Goal: Task Accomplishment & Management: Use online tool/utility

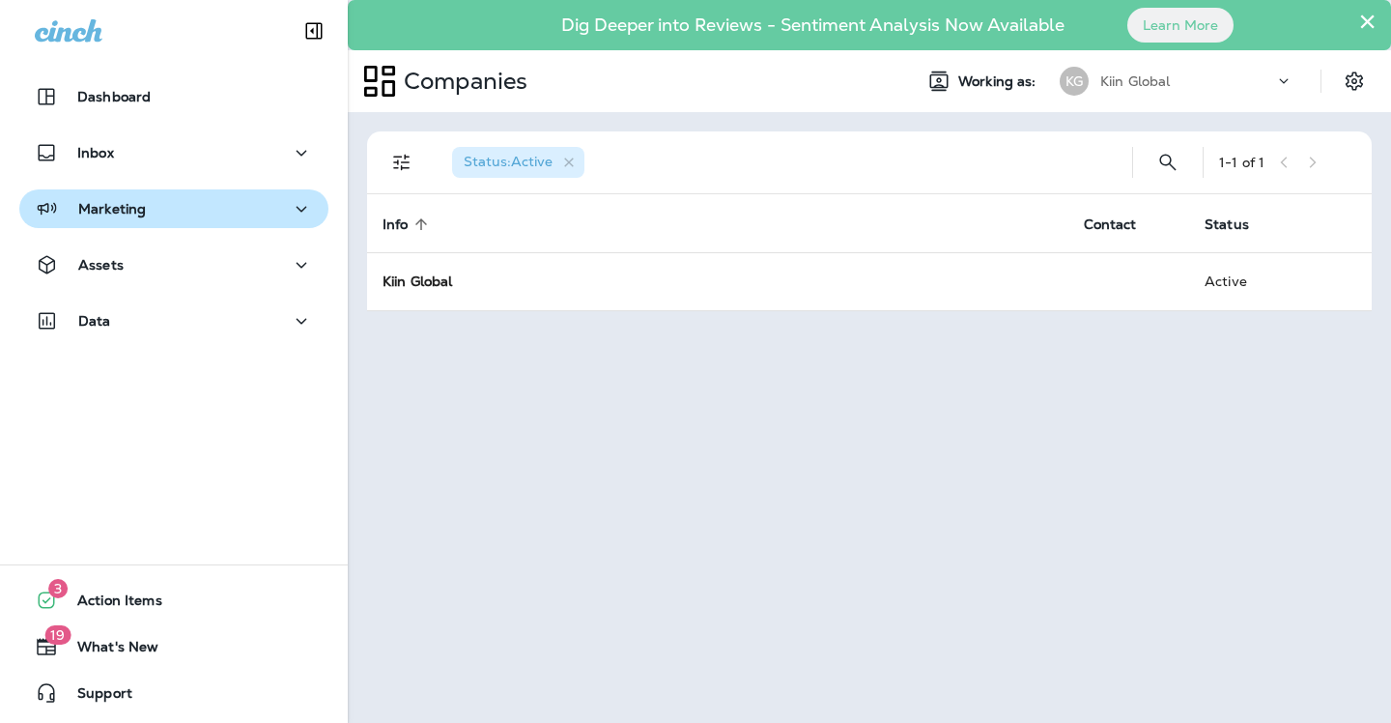
click at [96, 203] on p "Marketing" at bounding box center [112, 208] width 68 height 15
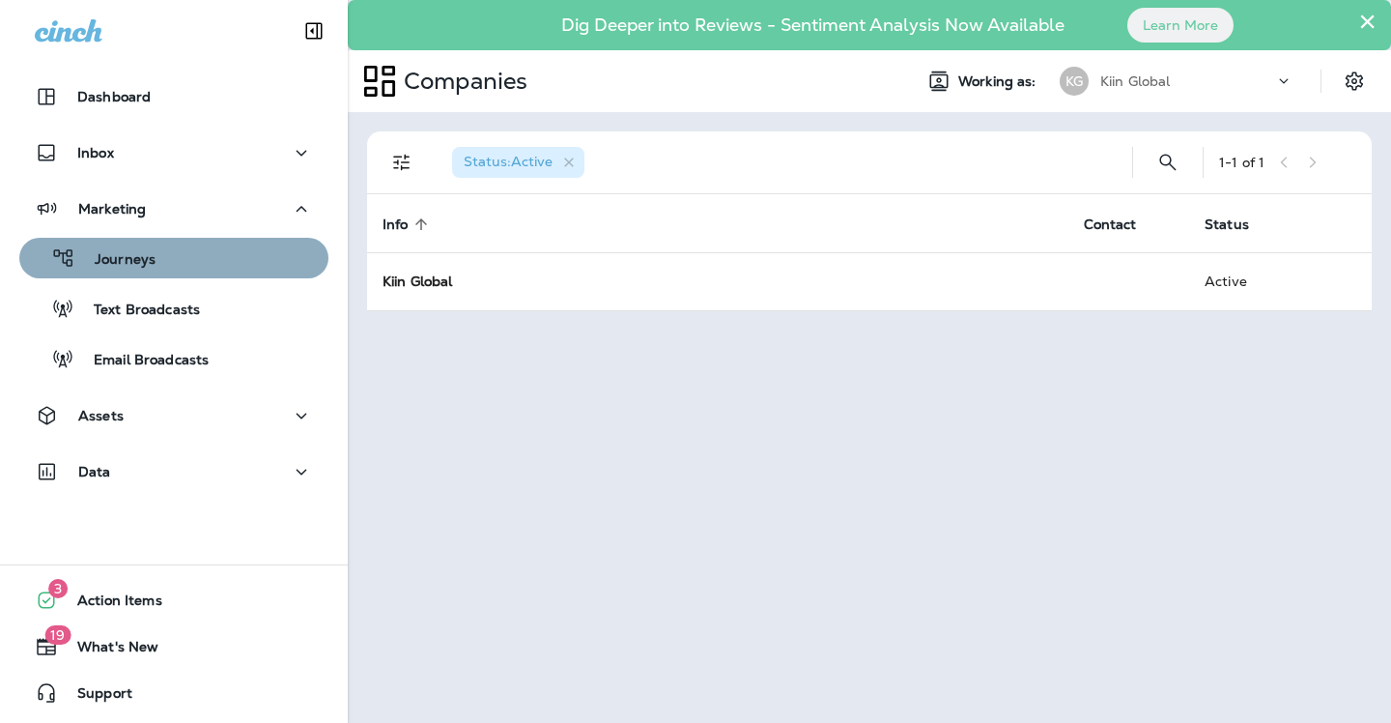
click at [139, 266] on p "Journeys" at bounding box center [115, 260] width 80 height 18
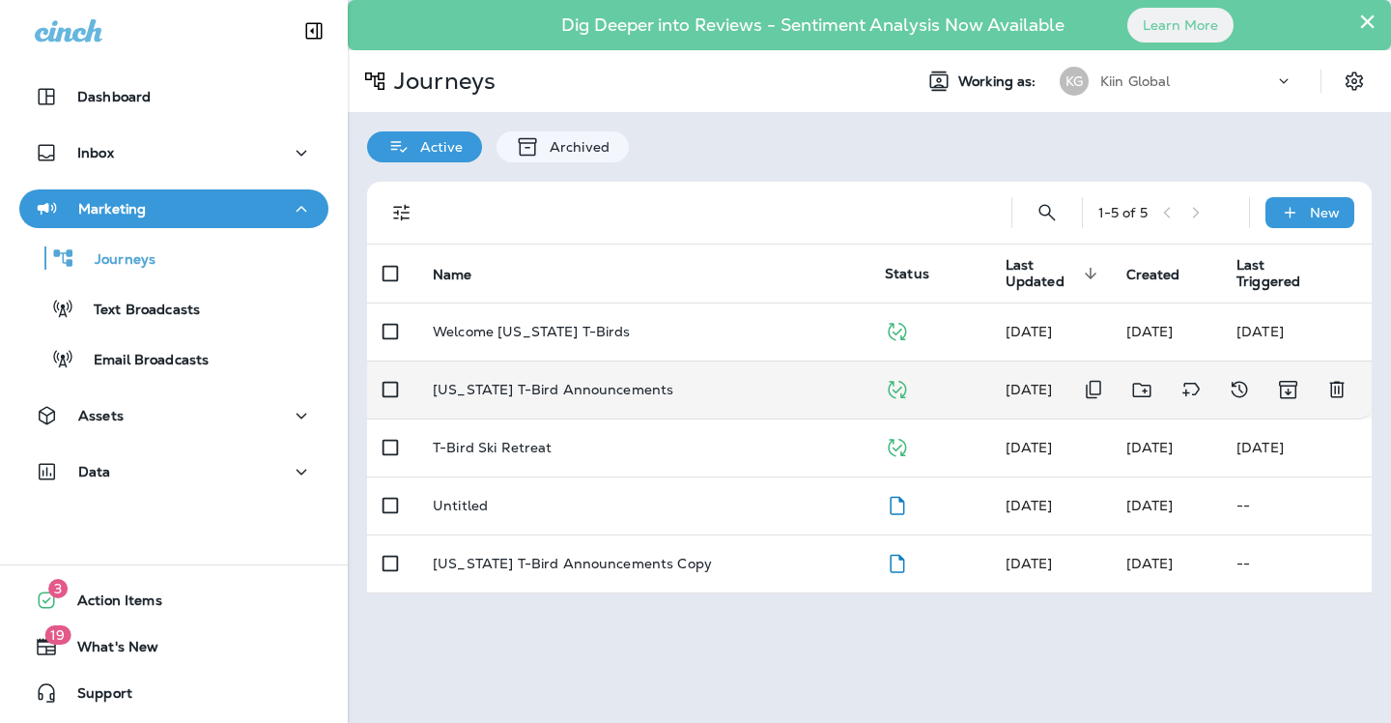
click at [482, 395] on p "[US_STATE] T-Bird Announcements" at bounding box center [553, 389] width 241 height 15
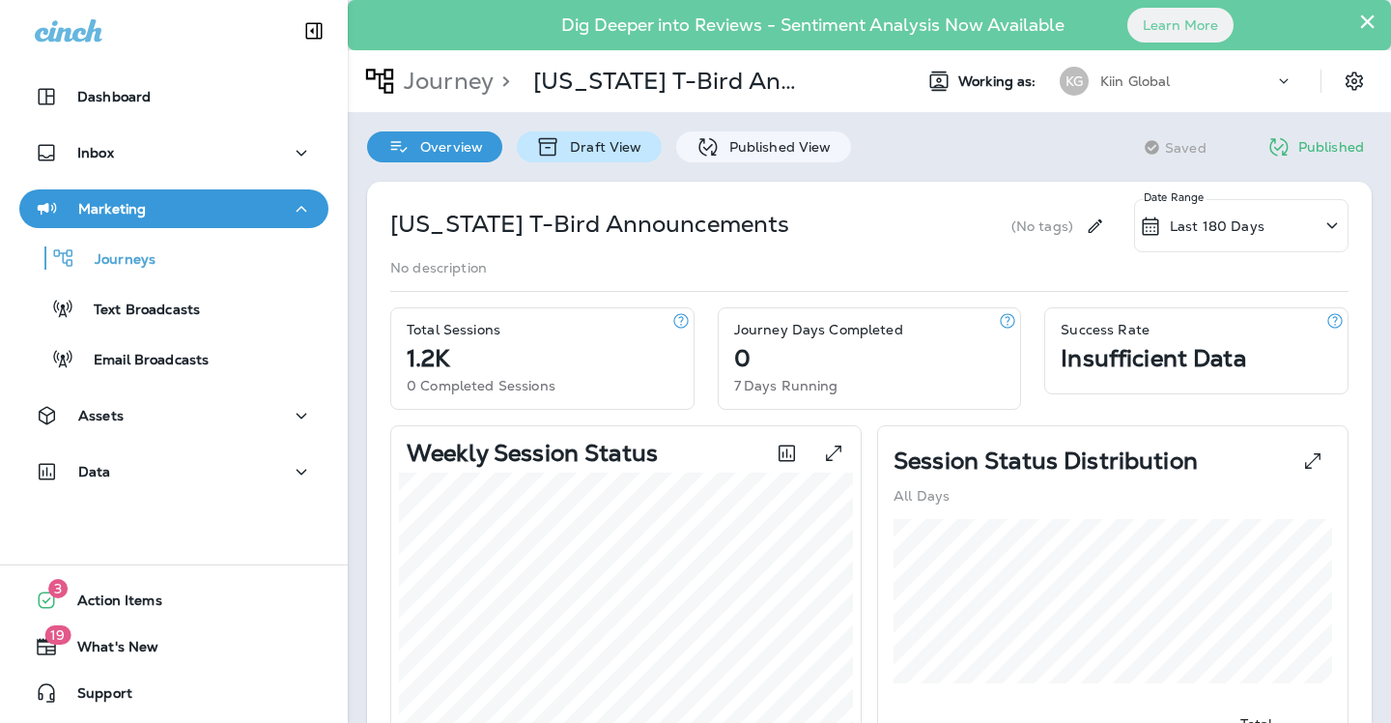
click at [601, 152] on p "Draft View" at bounding box center [600, 146] width 81 height 15
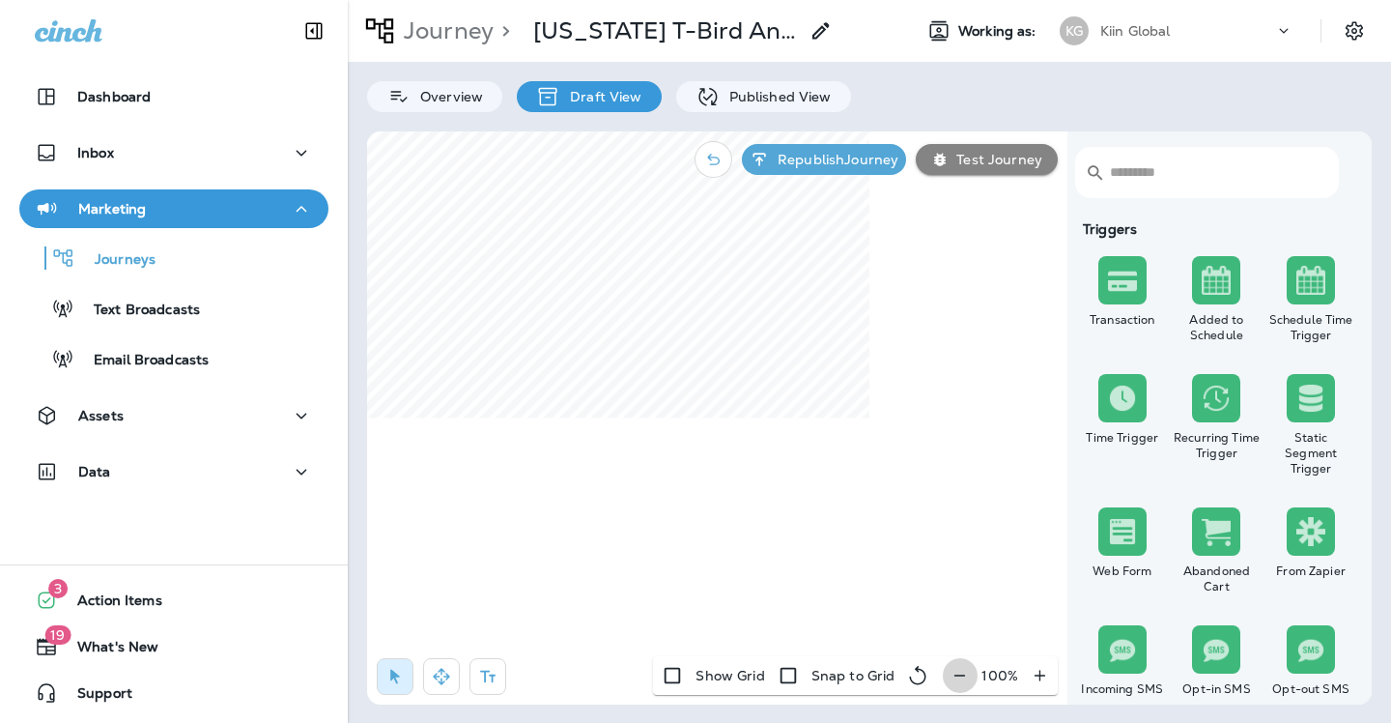
click at [960, 674] on icon "button" at bounding box center [959, 674] width 11 height 1
click at [960, 674] on icon "button" at bounding box center [967, 675] width 20 height 19
click at [449, 674] on icon "button" at bounding box center [441, 675] width 19 height 19
click at [970, 679] on icon "button" at bounding box center [967, 675] width 20 height 19
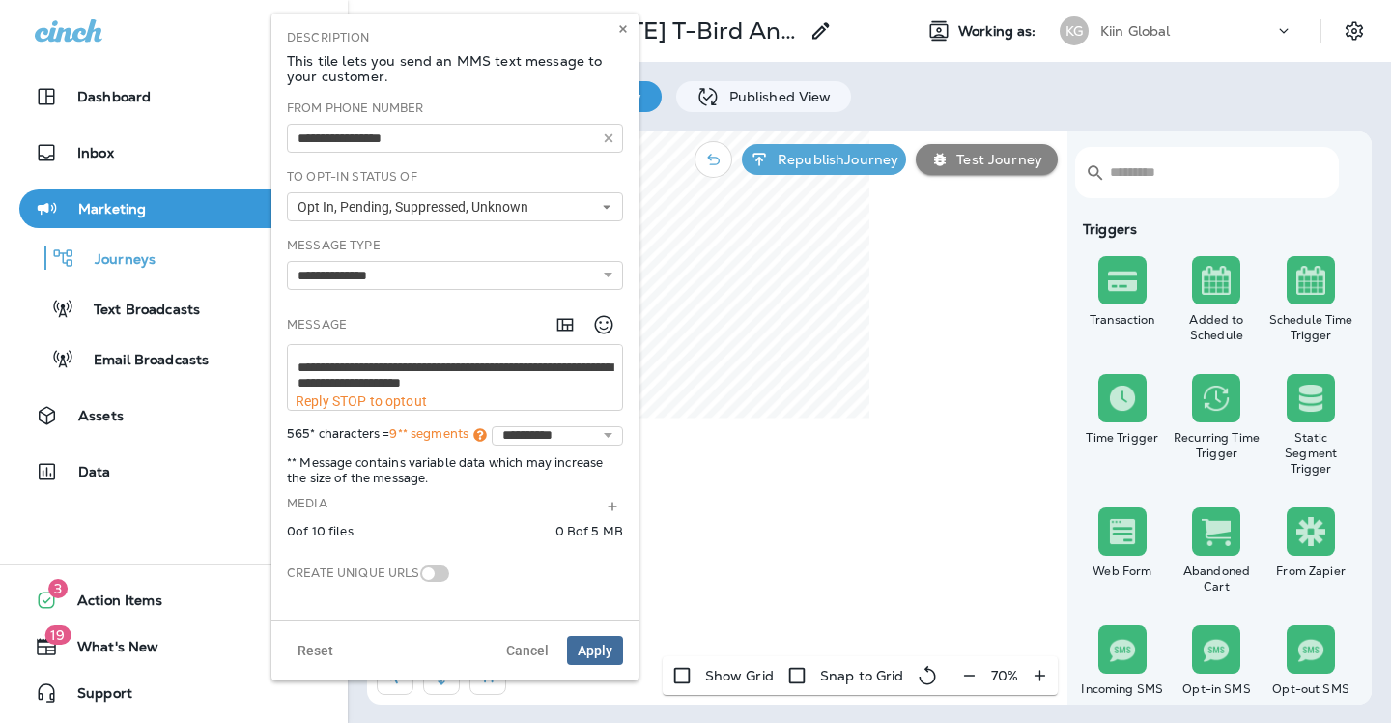
scroll to position [1, 0]
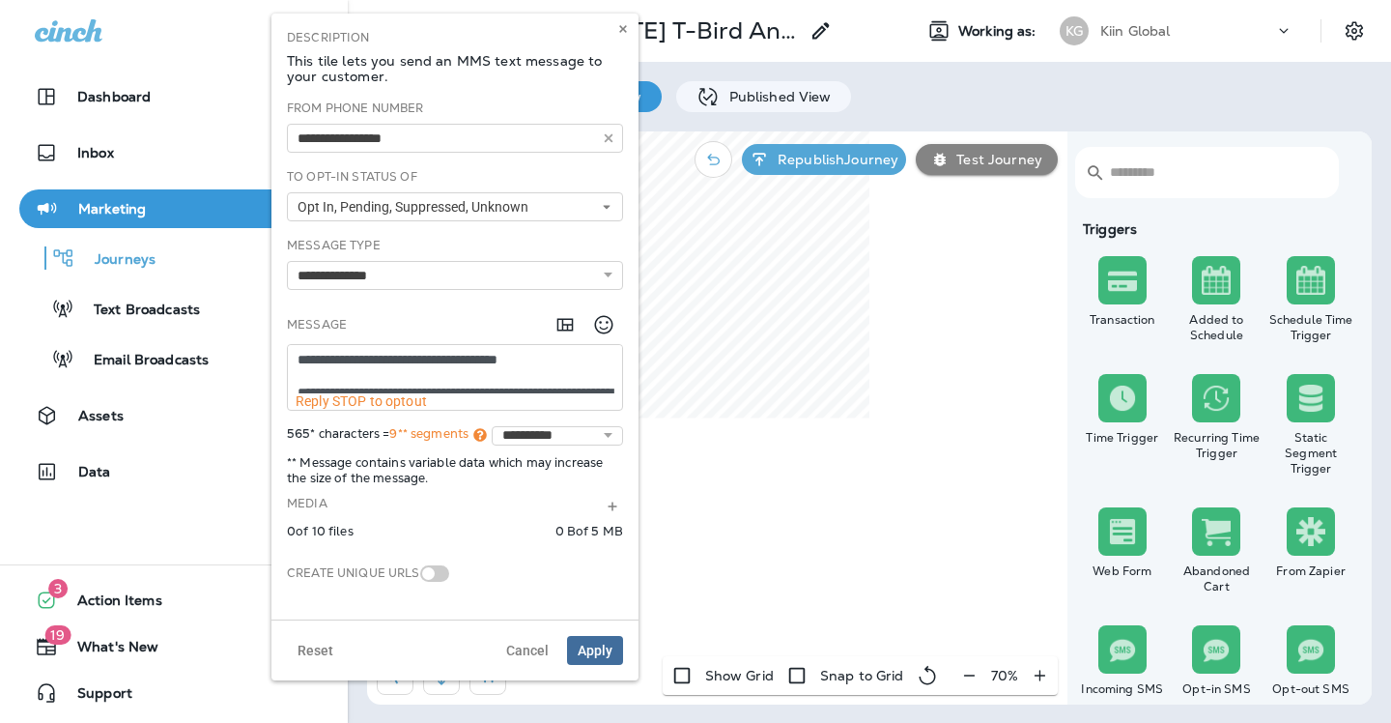
click at [383, 354] on textarea "**********" at bounding box center [455, 369] width 334 height 48
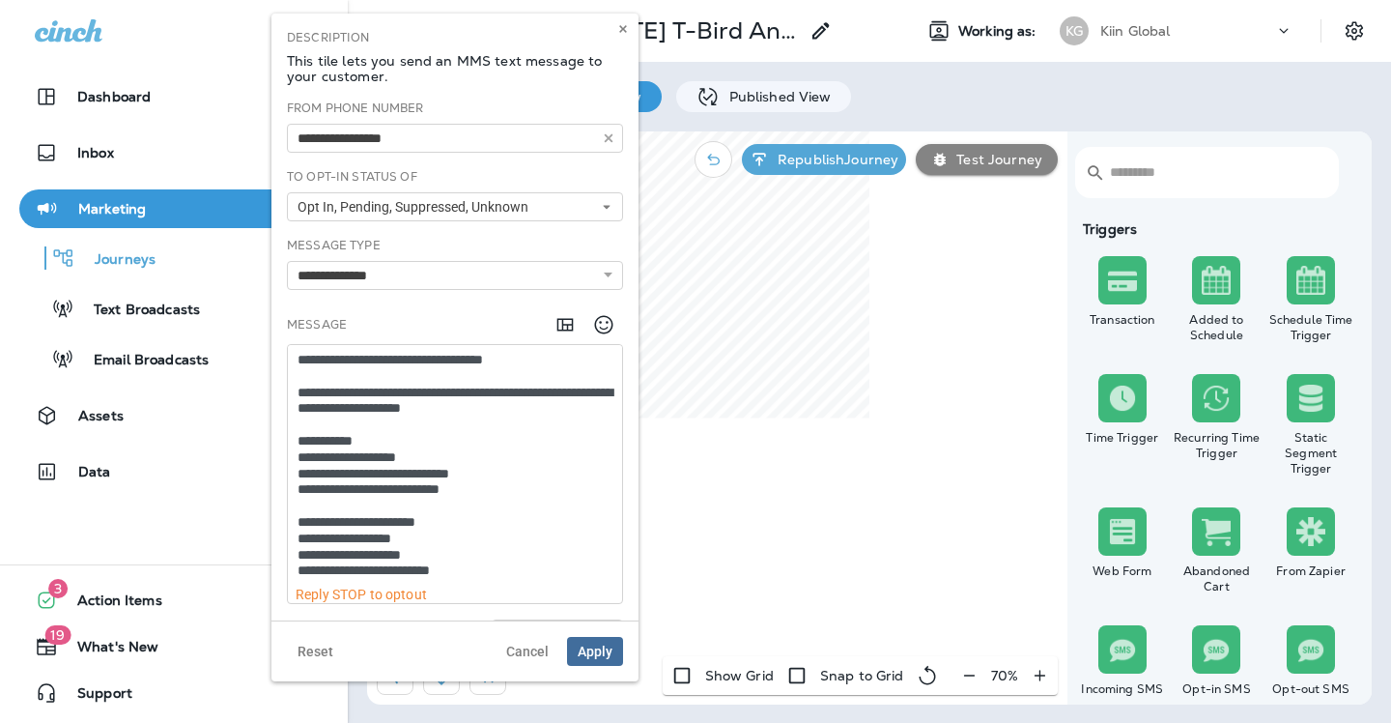
click at [610, 388] on textarea "**********" at bounding box center [455, 465] width 334 height 241
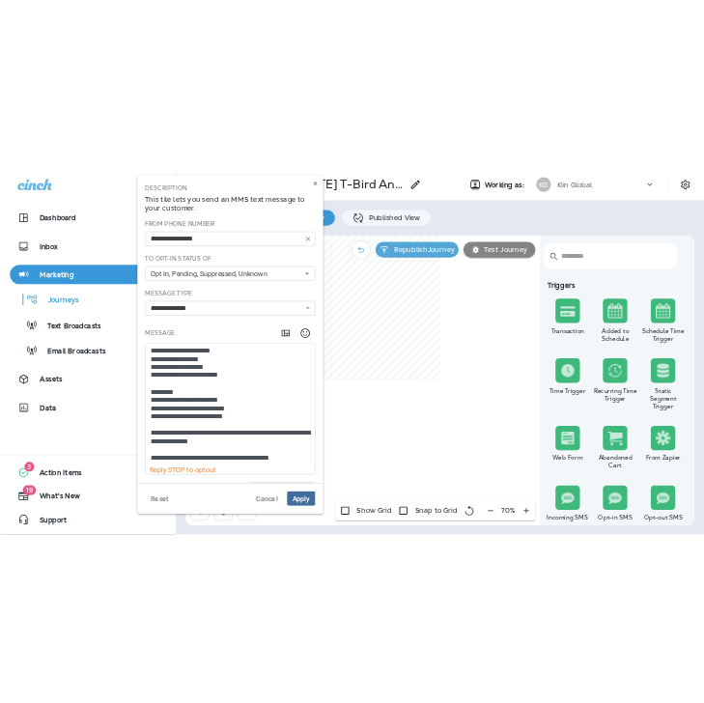
scroll to position [0, 0]
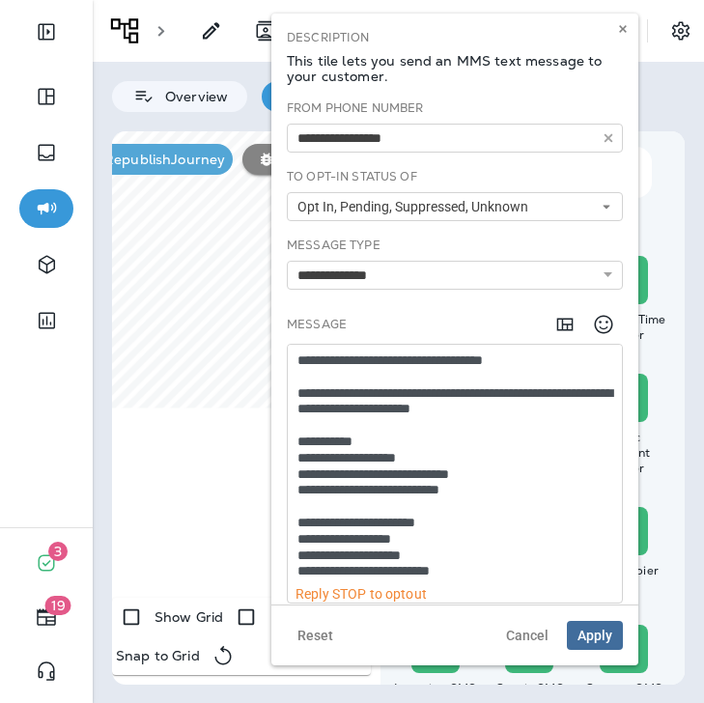
click at [299, 456] on textarea "**********" at bounding box center [455, 465] width 334 height 241
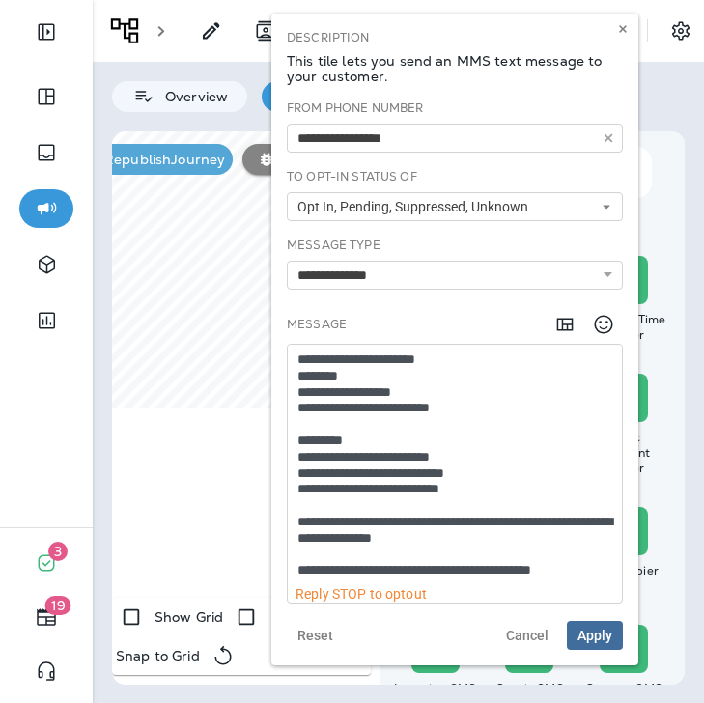
click at [359, 426] on textarea "**********" at bounding box center [455, 465] width 334 height 241
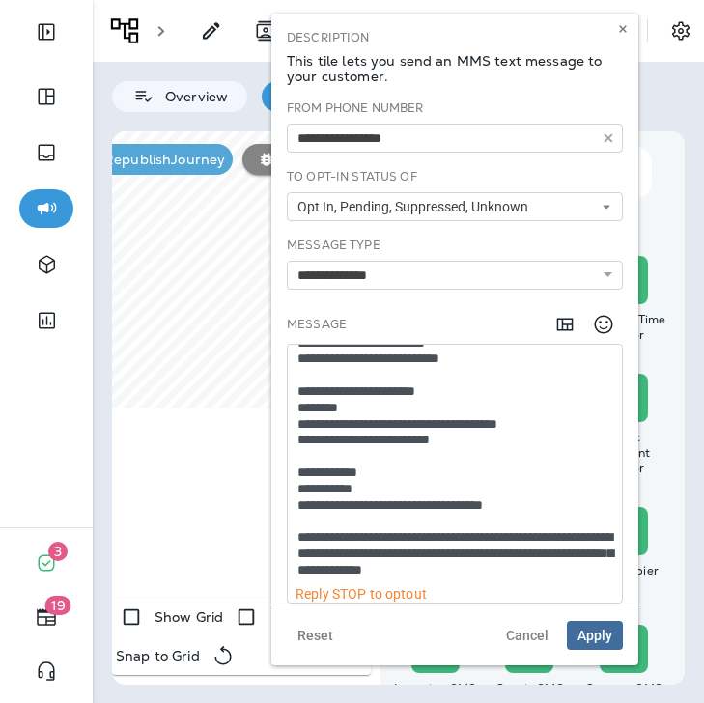
scroll to position [163, 0]
type textarea "**********"
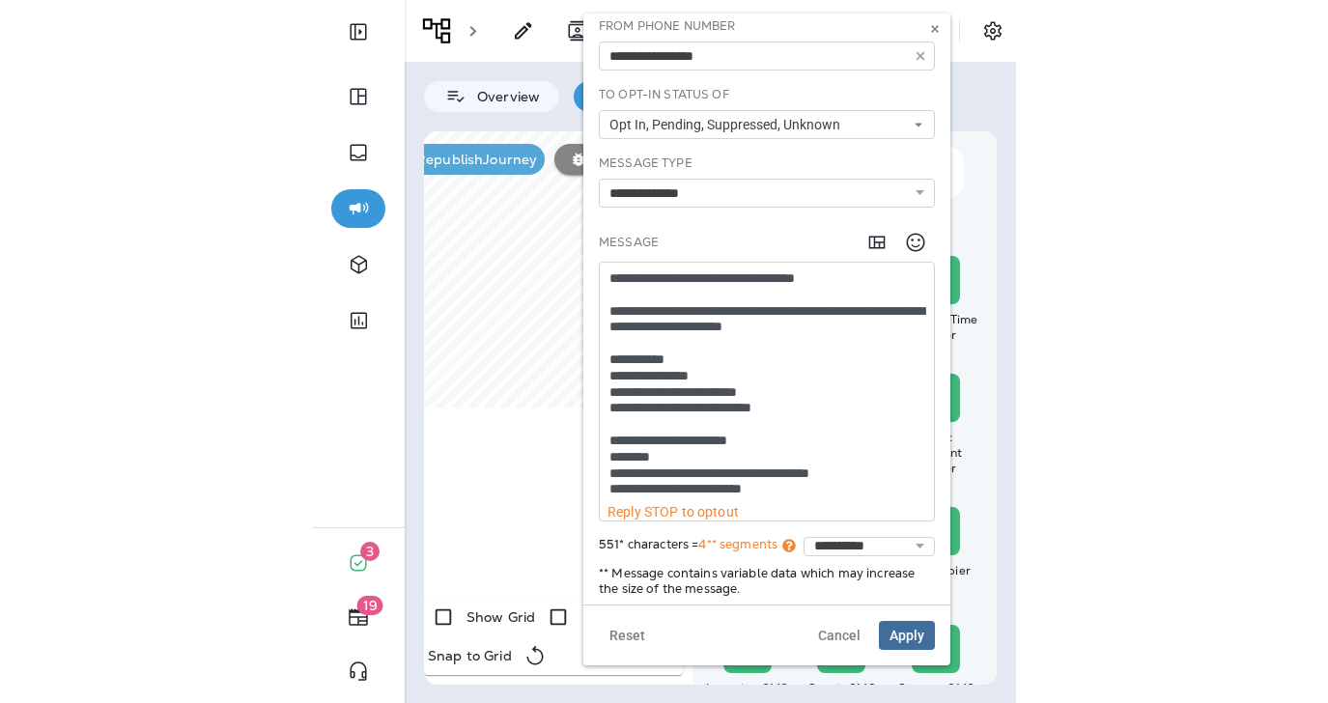
scroll to position [77, 0]
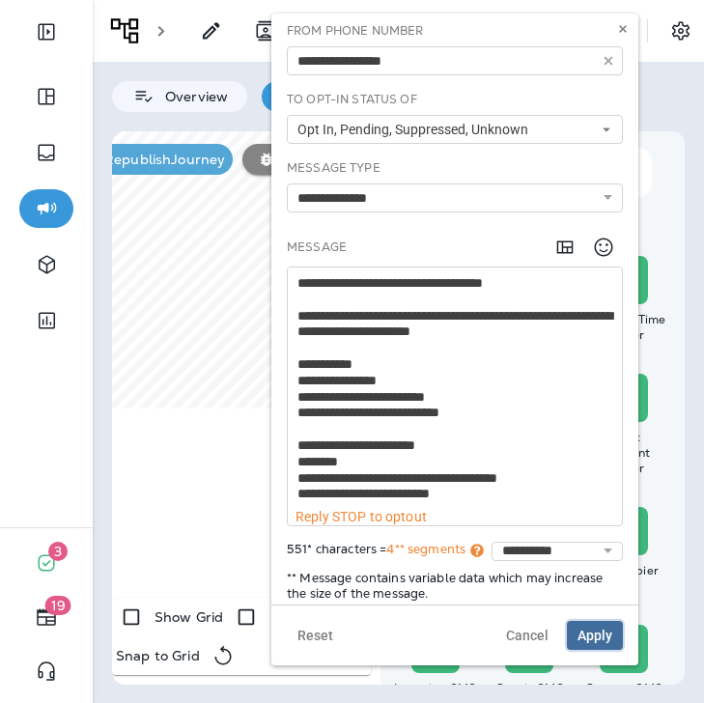
click at [591, 631] on span "Apply" at bounding box center [595, 636] width 35 height 14
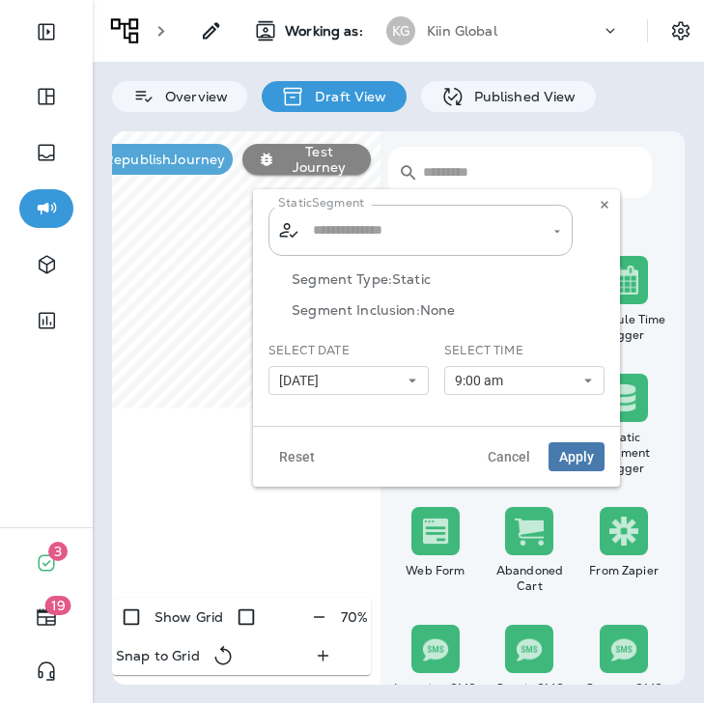
type input "**********"
click at [326, 382] on span "[DATE]" at bounding box center [302, 381] width 47 height 16
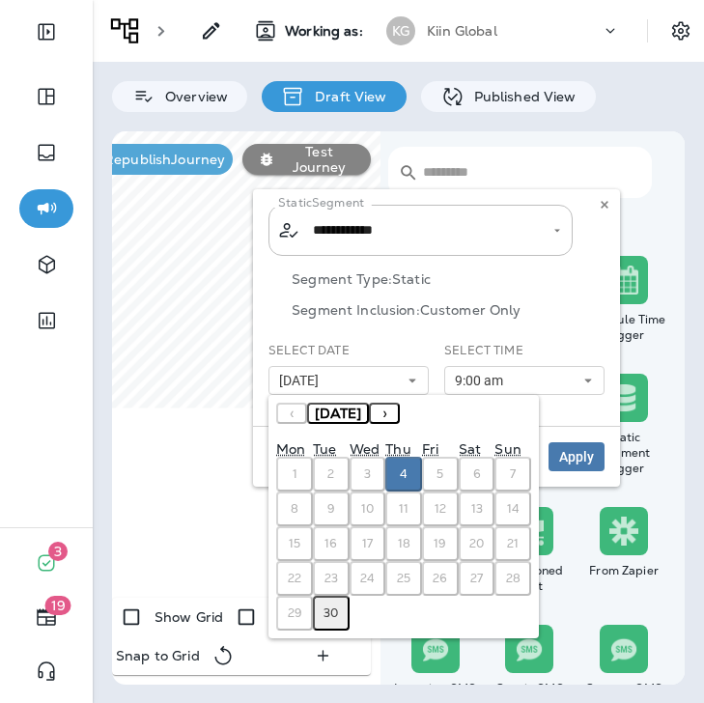
click at [338, 612] on button "30" at bounding box center [331, 613] width 37 height 35
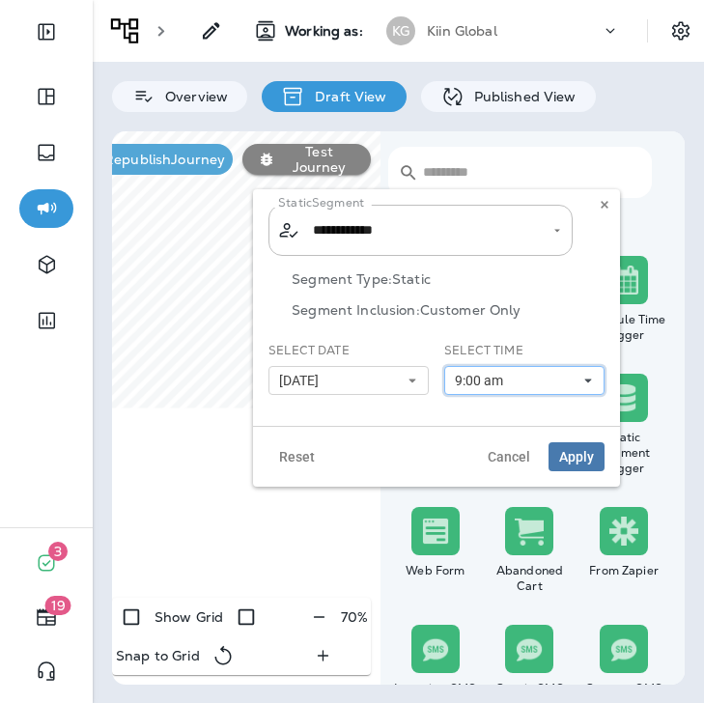
click at [517, 378] on button "9:00 am" at bounding box center [524, 380] width 160 height 29
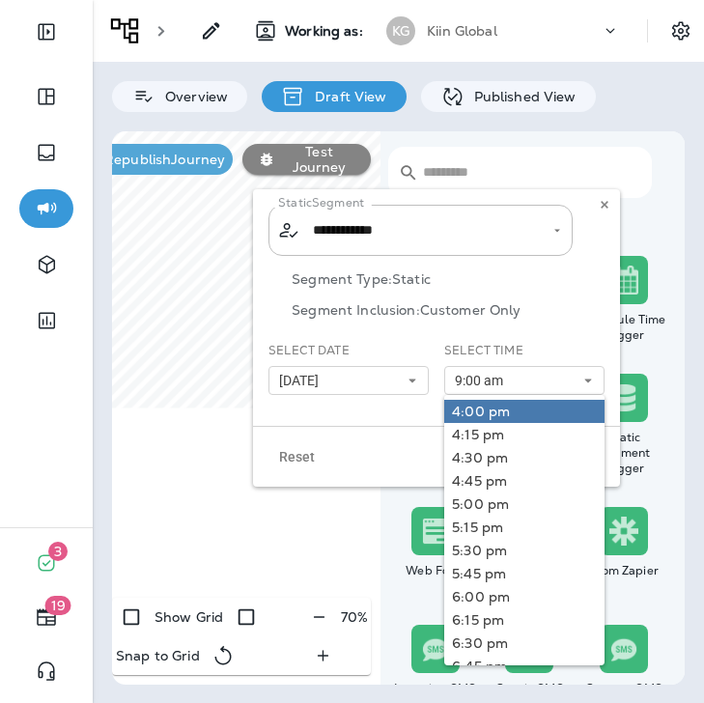
click at [521, 419] on link "4:00 pm" at bounding box center [524, 411] width 160 height 23
click at [366, 433] on div "Reset Cancel Apply" at bounding box center [436, 456] width 367 height 61
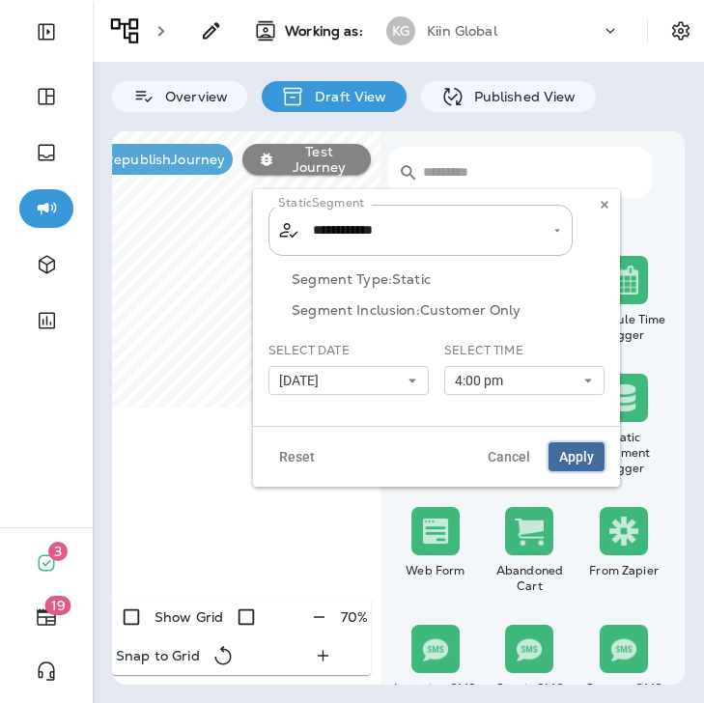
click at [581, 453] on span "Apply" at bounding box center [576, 457] width 35 height 14
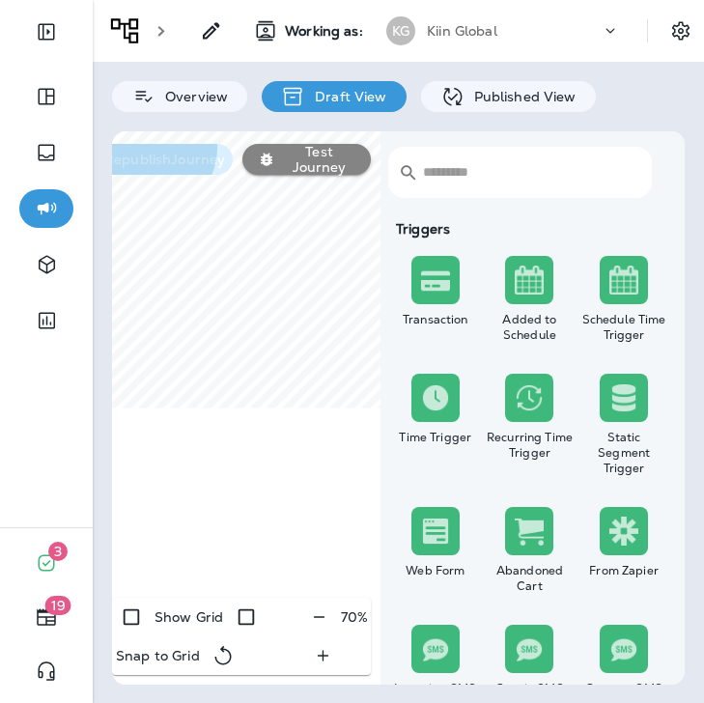
click at [206, 152] on p "Republish Journey" at bounding box center [161, 159] width 128 height 15
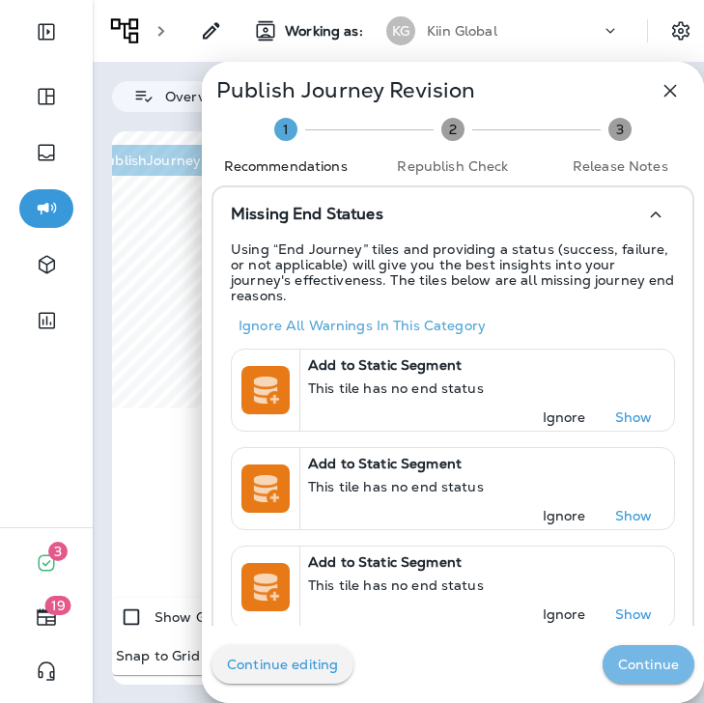
click at [660, 670] on p "Continue" at bounding box center [648, 664] width 61 height 15
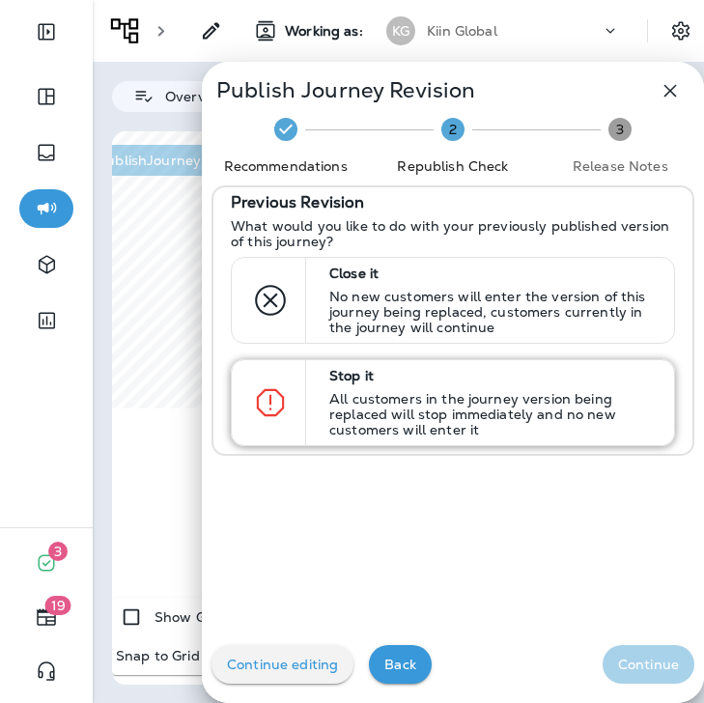
click at [384, 404] on p "All customers in the journey version being replaced will stop immediately and n…" at bounding box center [492, 414] width 327 height 46
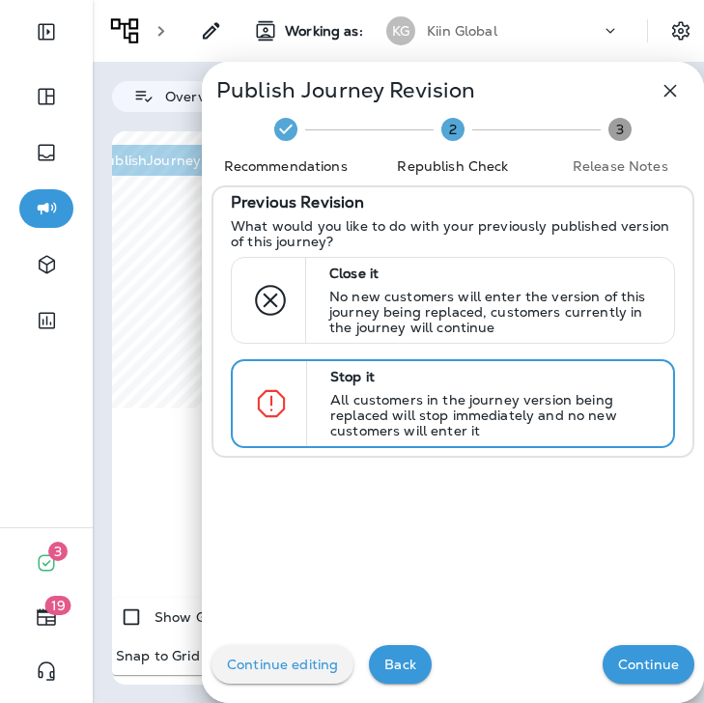
click at [663, 655] on button "Continue" at bounding box center [649, 664] width 92 height 39
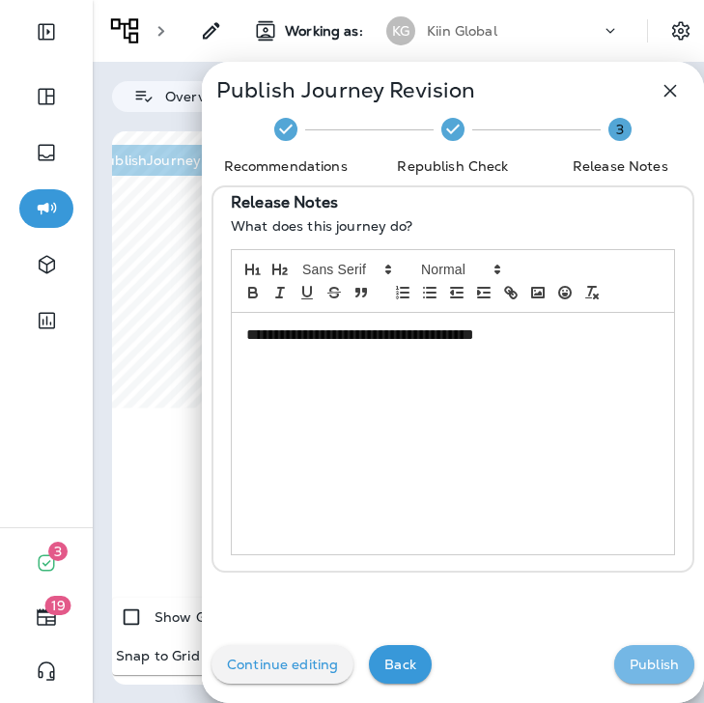
click at [657, 661] on p "Publish" at bounding box center [654, 664] width 49 height 15
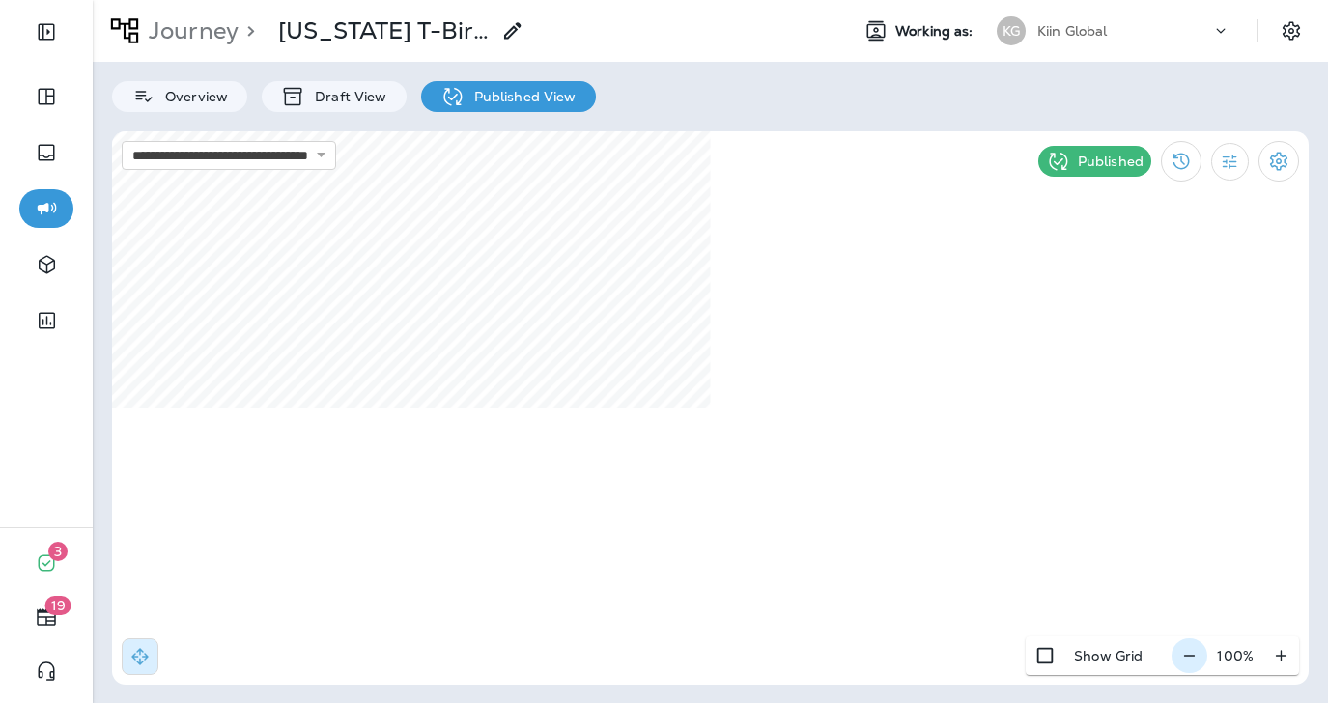
click at [1193, 659] on icon "button" at bounding box center [1189, 655] width 20 height 19
click at [1193, 659] on icon "button" at bounding box center [1197, 655] width 20 height 19
click at [539, 94] on p "Published View" at bounding box center [521, 96] width 112 height 15
